Goal: Task Accomplishment & Management: Manage account settings

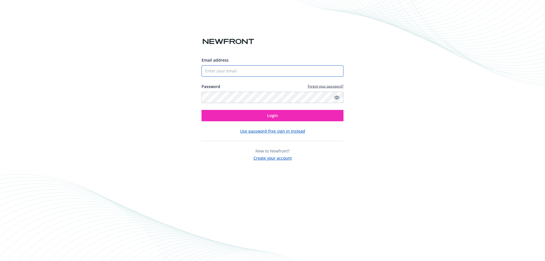
click at [238, 69] on input "Email address" at bounding box center [272, 70] width 142 height 11
type input "[EMAIL_ADDRESS][DOMAIN_NAME]"
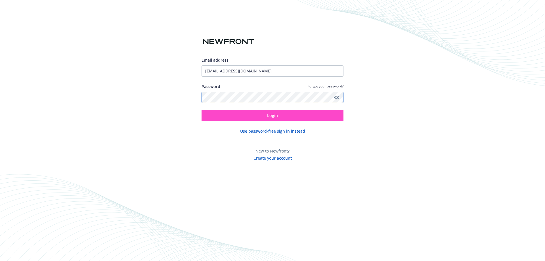
click at [201, 110] on button "Login" at bounding box center [272, 115] width 142 height 11
